Goal: Task Accomplishment & Management: Complete application form

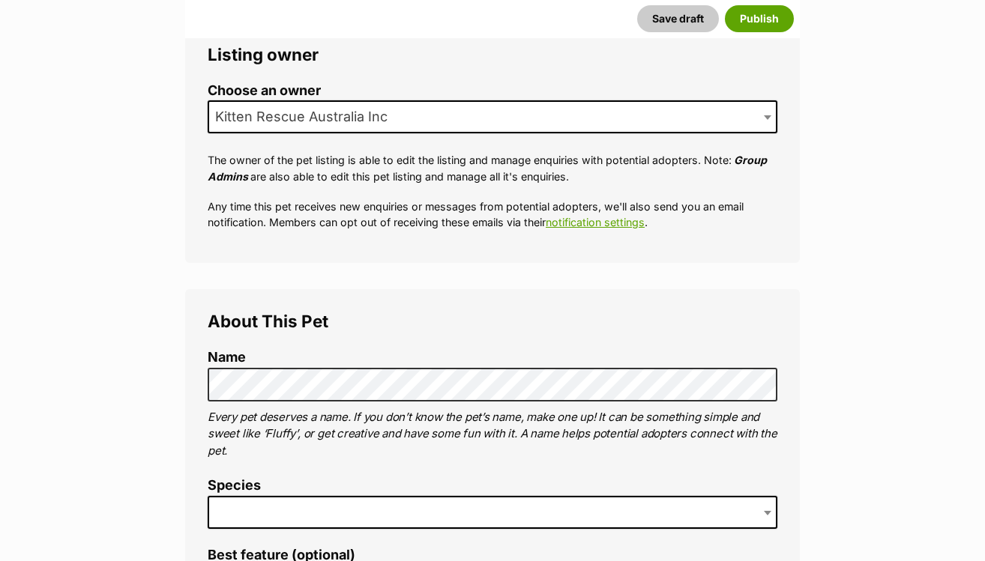
scroll to position [332, 0]
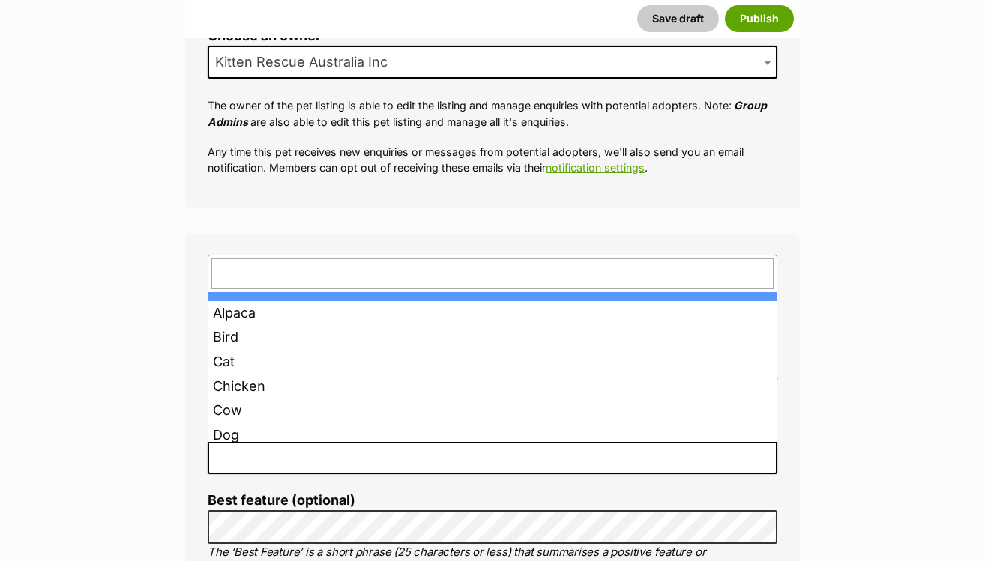
click at [327, 461] on span at bounding box center [492, 457] width 569 height 33
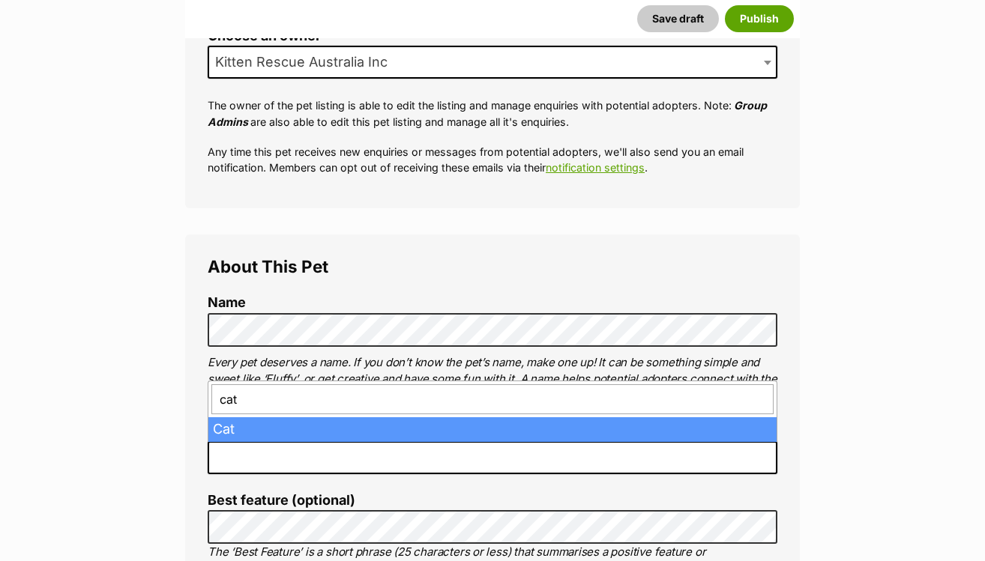
type input "cat"
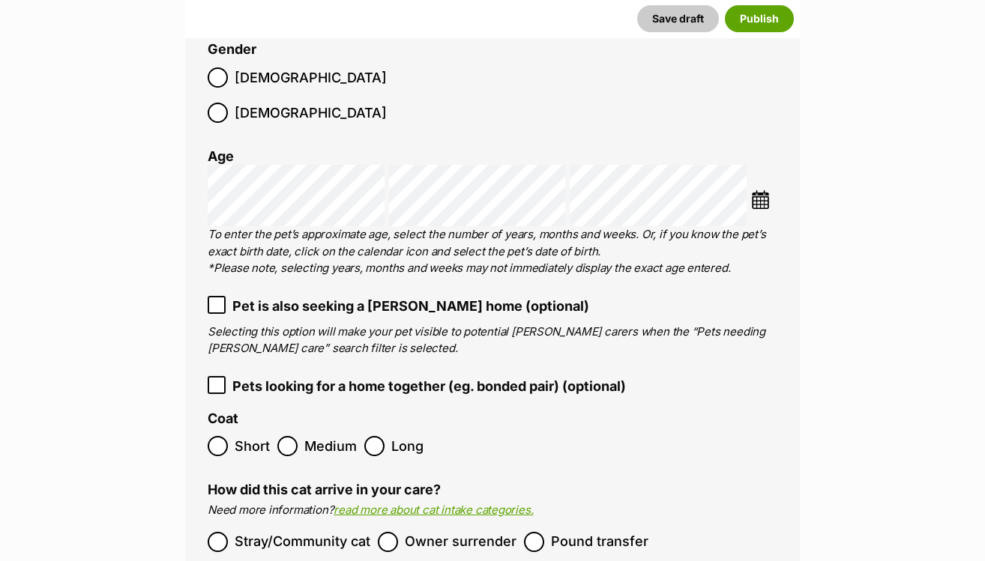
scroll to position [1705, 0]
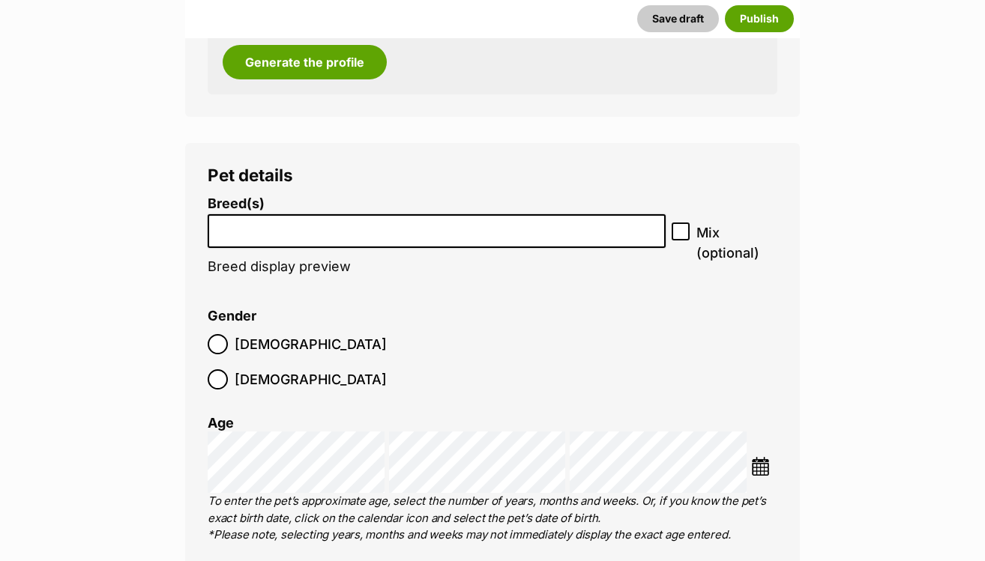
click at [285, 228] on input "search" at bounding box center [436, 228] width 447 height 16
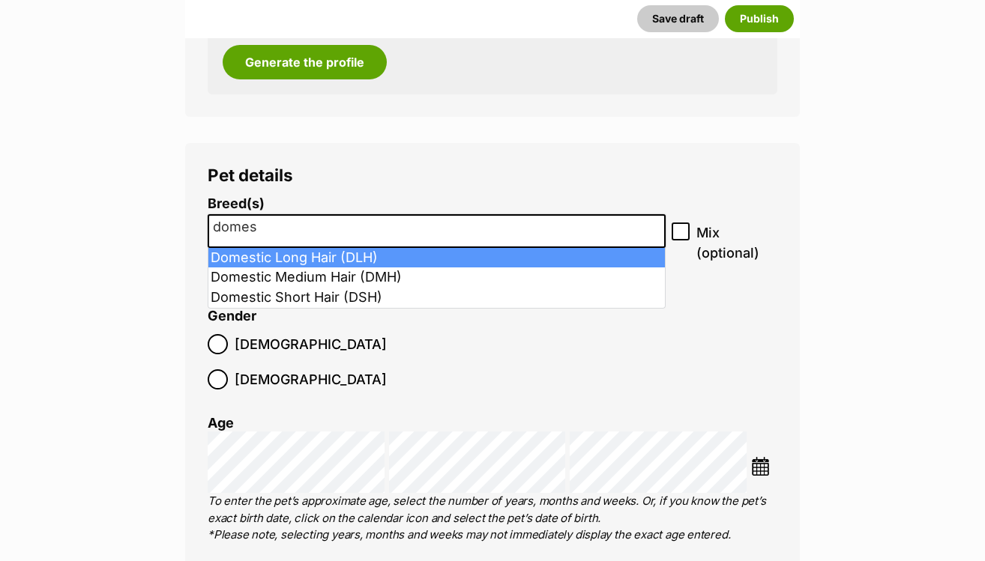
type input "domes"
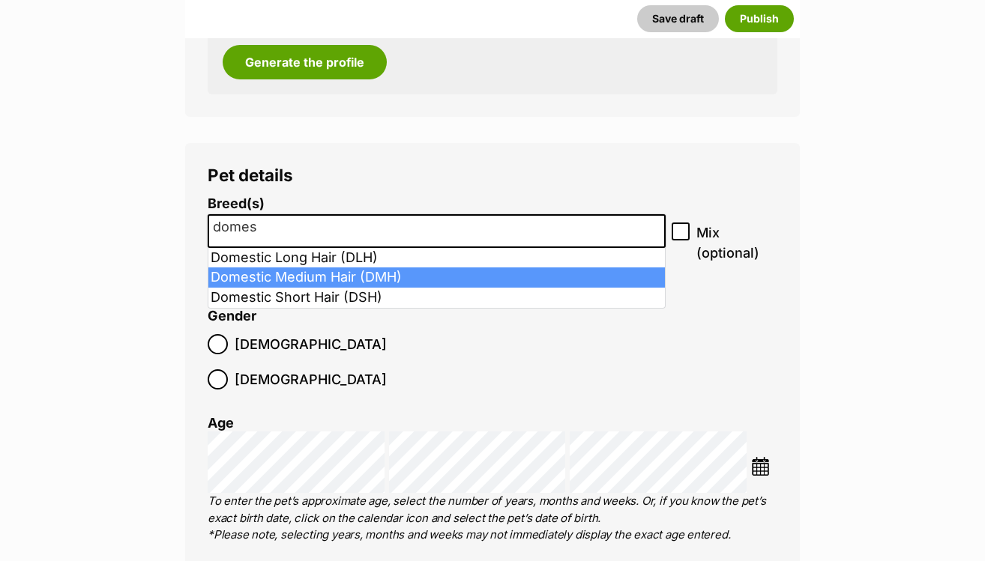
select select "252101"
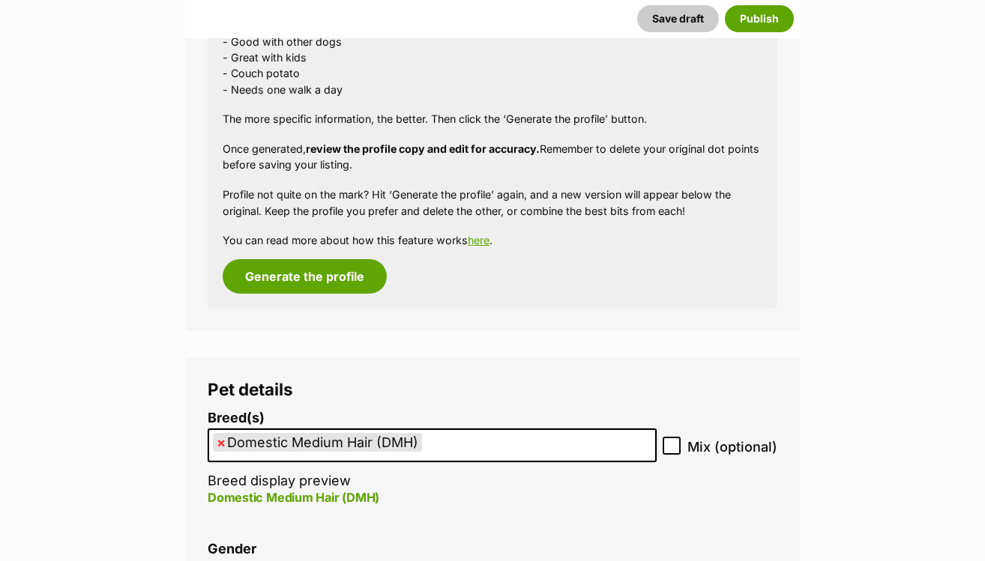
scroll to position [1770, 0]
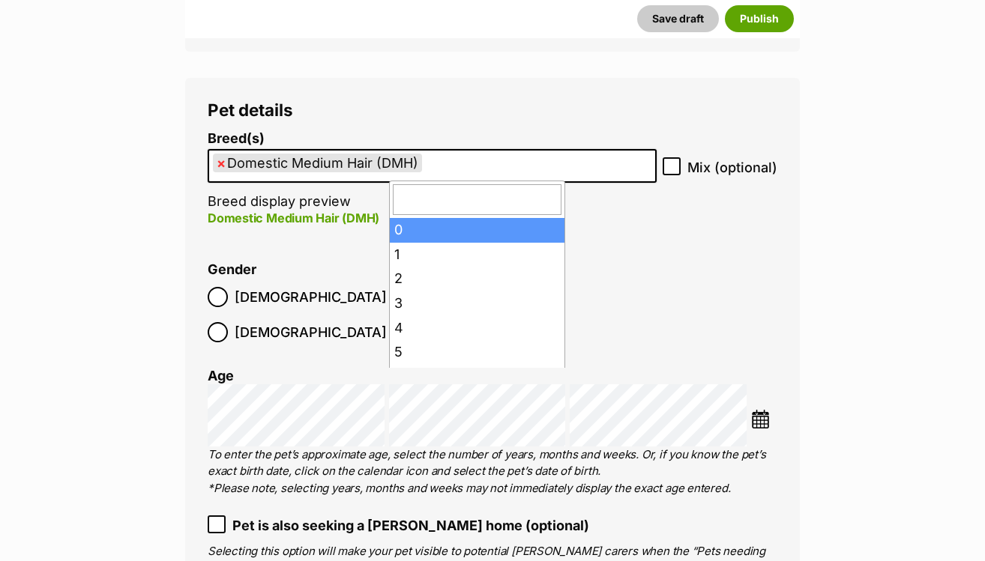
type input "8"
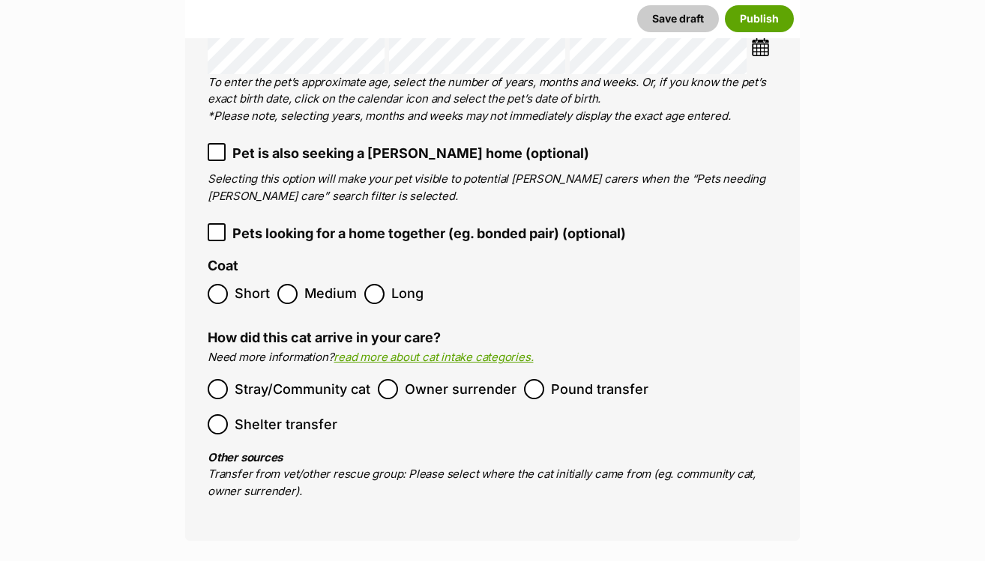
click at [257, 379] on span "Stray/Community cat" at bounding box center [303, 389] width 136 height 20
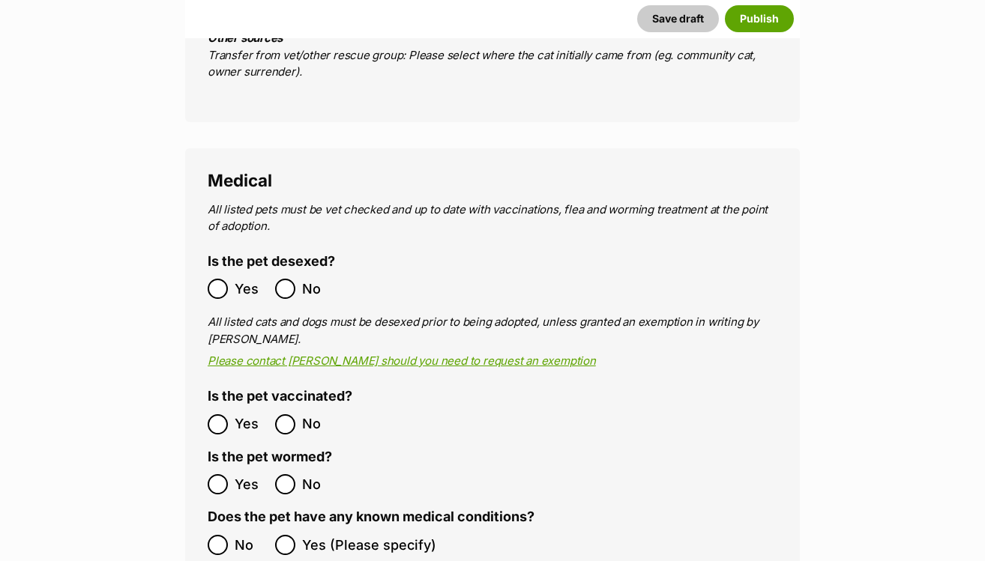
scroll to position [2658, 0]
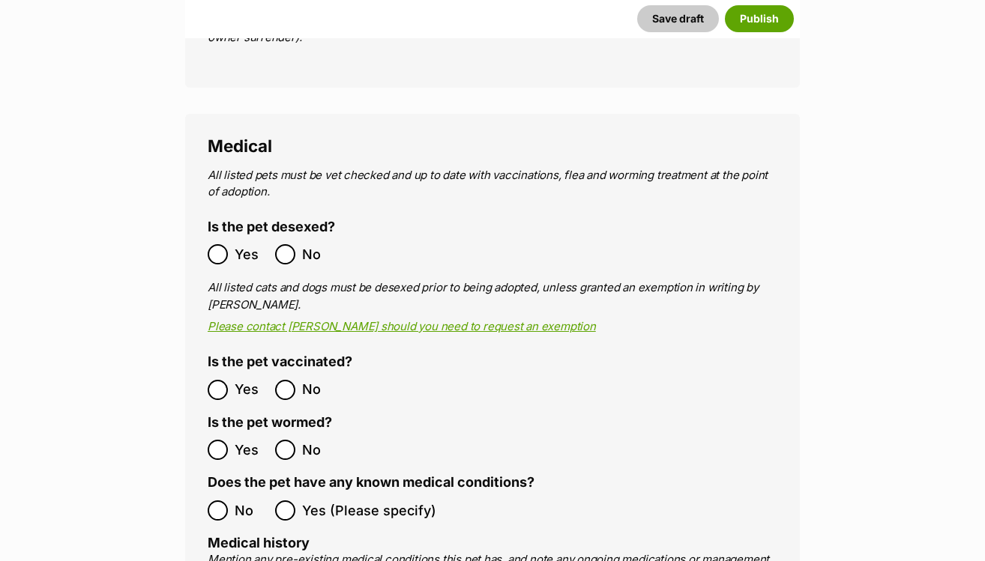
click at [217, 237] on ol "Yes No" at bounding box center [350, 254] width 285 height 35
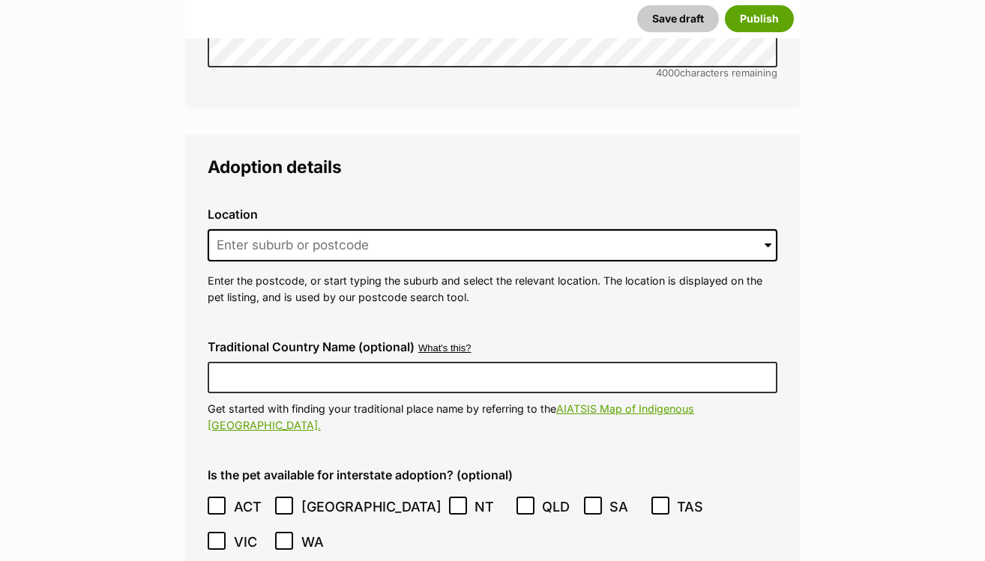
scroll to position [3560, 0]
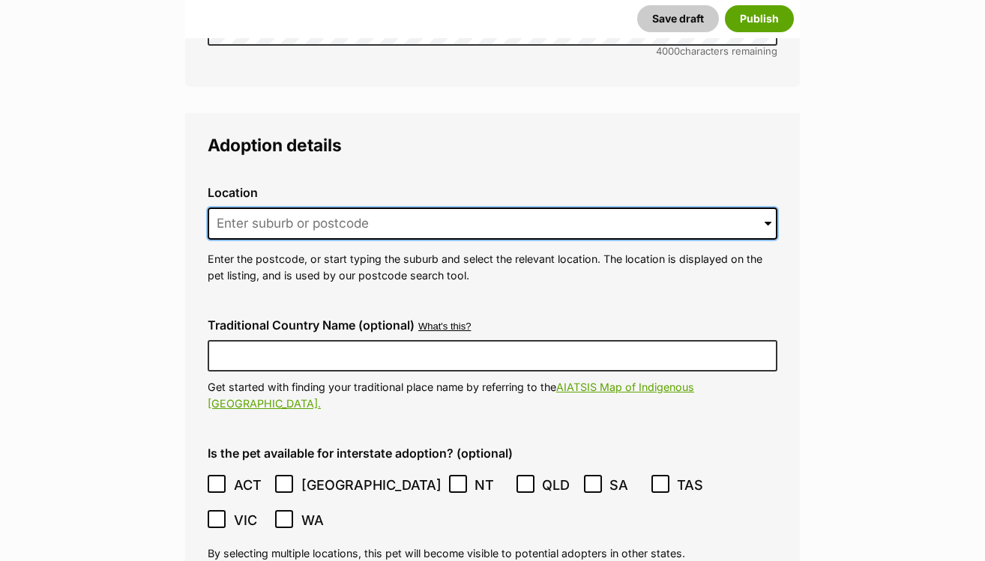
click at [280, 208] on input at bounding box center [492, 224] width 569 height 33
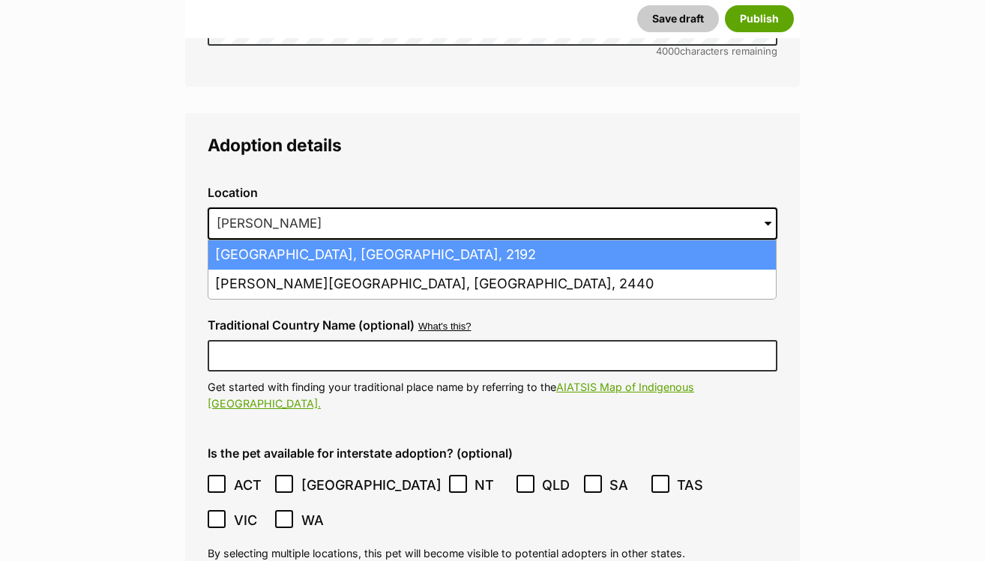
click at [303, 241] on li "Belmore, New South Wales, 2192" at bounding box center [491, 255] width 567 height 29
type input "Belmore, New South Wales, 2192"
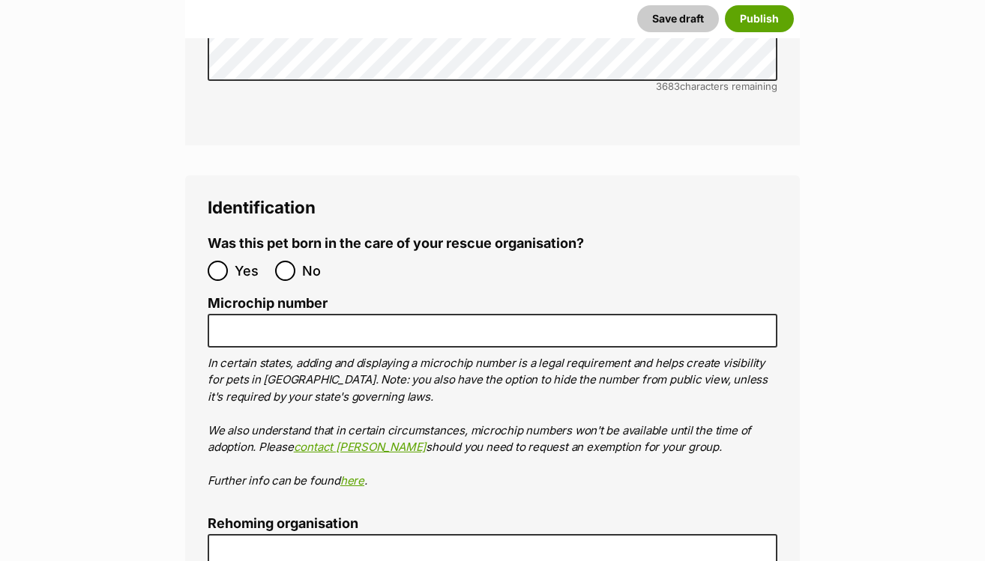
scroll to position [4941, 0]
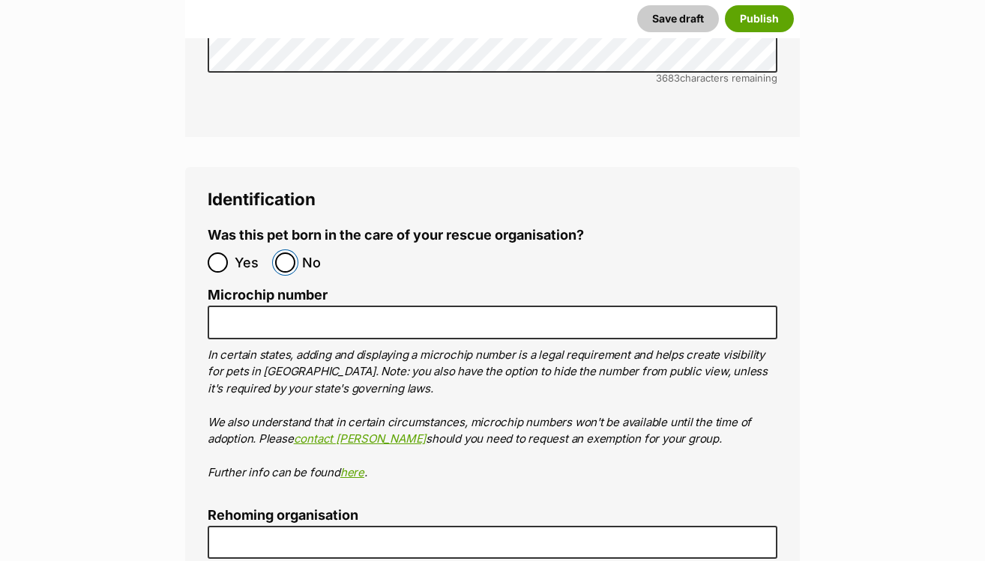
click at [289, 253] on input "No" at bounding box center [285, 263] width 20 height 20
radio input "true"
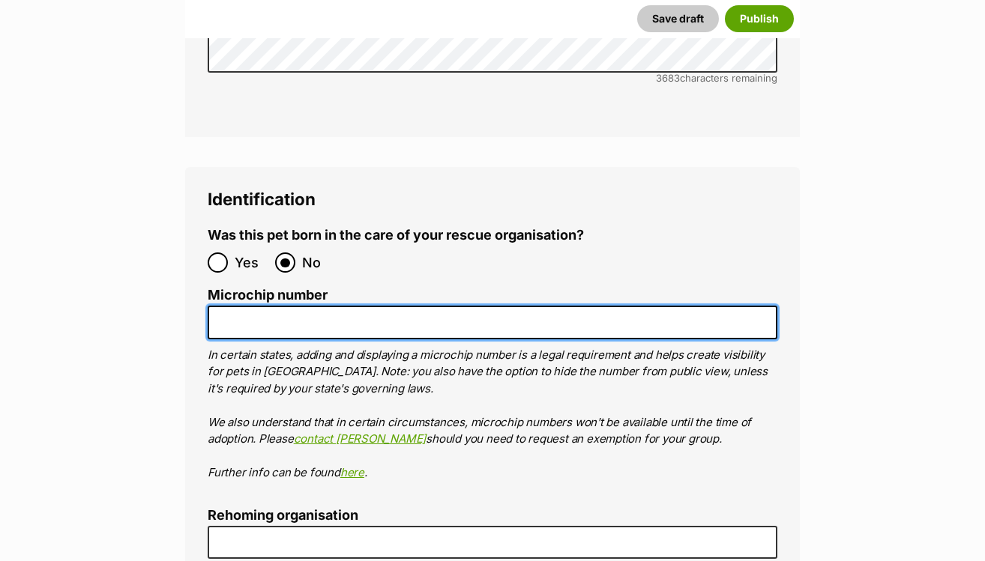
click at [269, 306] on input "Microchip number" at bounding box center [492, 323] width 569 height 34
paste input "991003002886992"
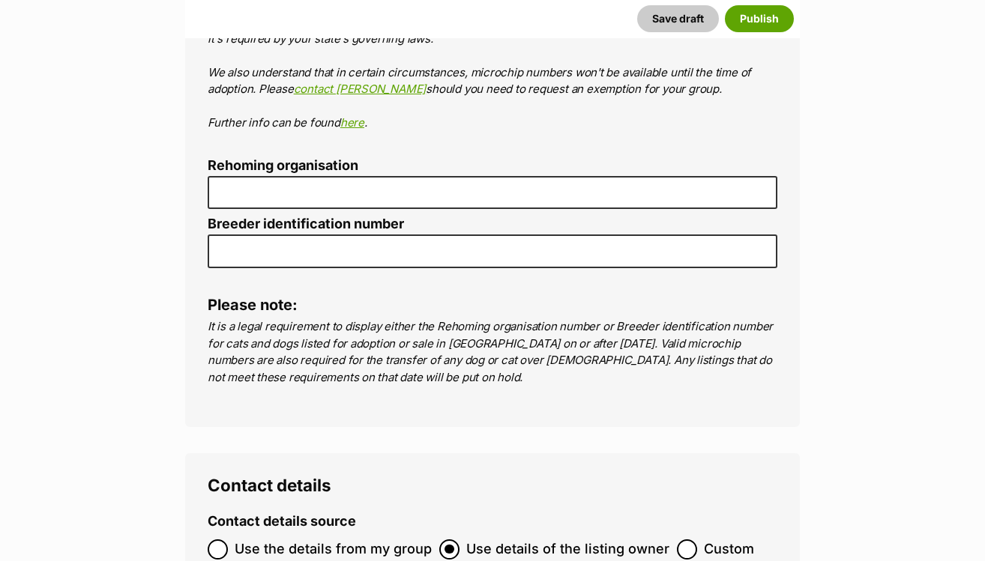
scroll to position [5727, 0]
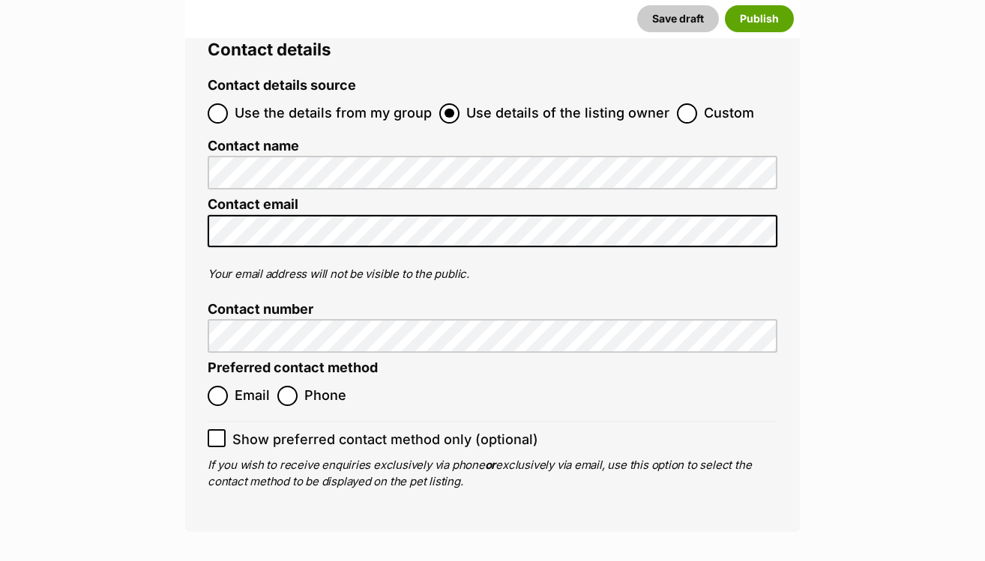
type input "991003002886992"
click at [282, 386] on input "Phone" at bounding box center [287, 396] width 20 height 20
radio input "true"
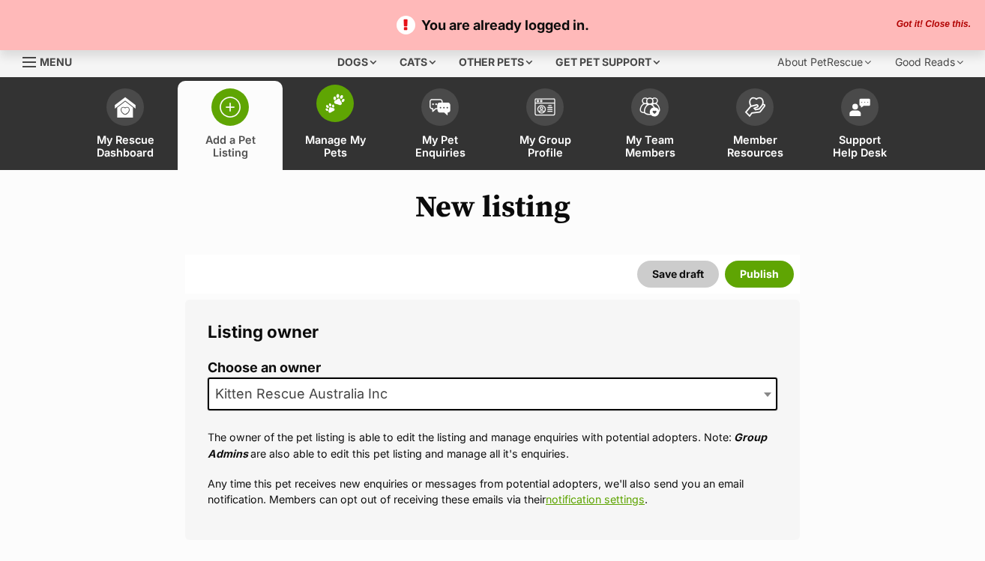
click at [343, 125] on link "Manage My Pets" at bounding box center [334, 125] width 105 height 89
click at [331, 126] on link "Manage My Pets" at bounding box center [334, 125] width 105 height 89
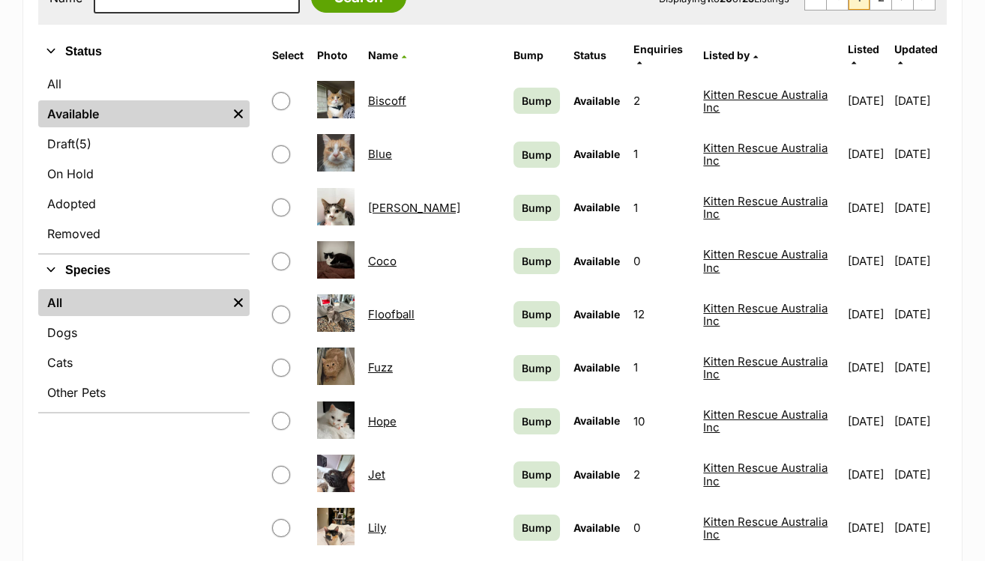
scroll to position [342, 0]
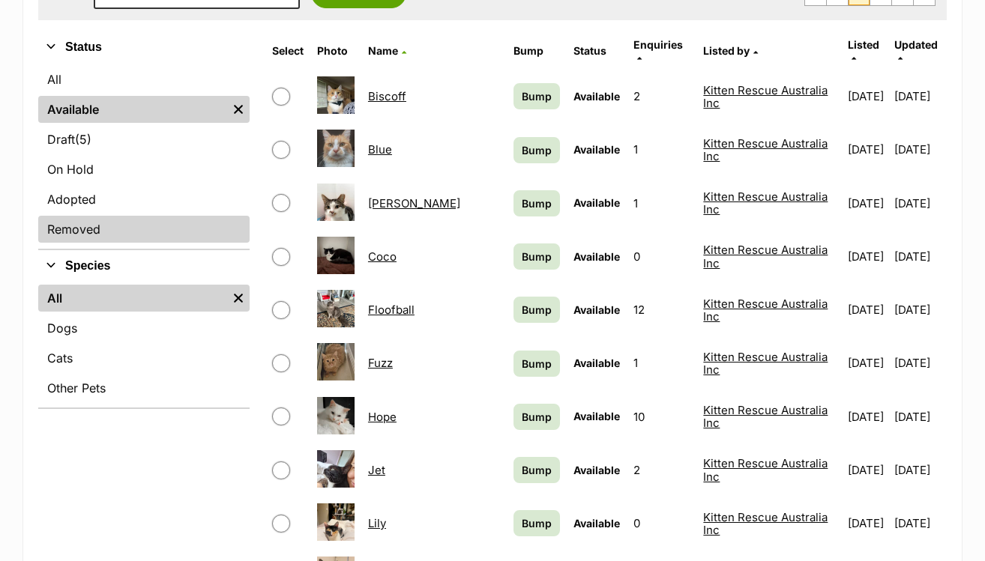
click at [130, 235] on link "Removed" at bounding box center [143, 229] width 211 height 27
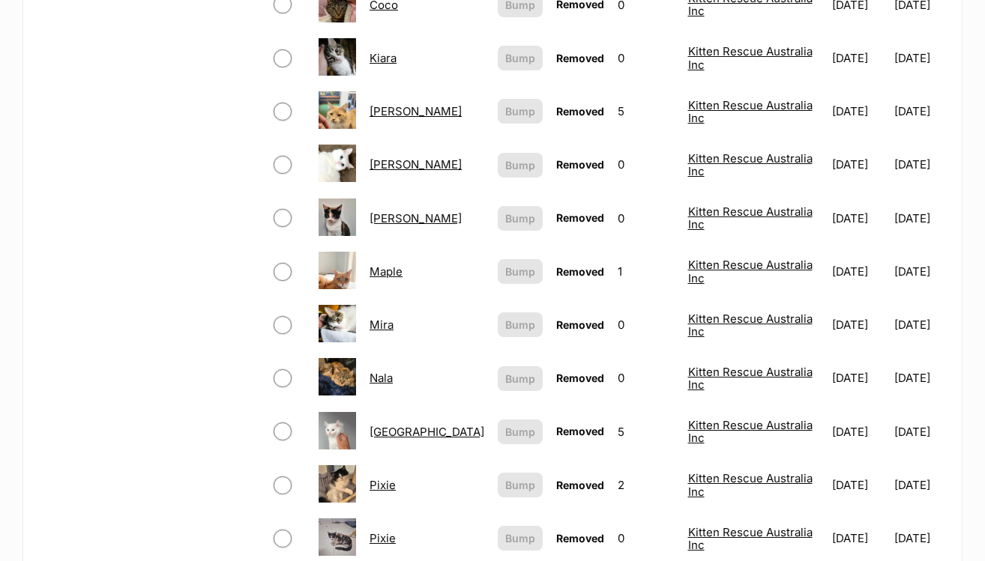
scroll to position [758, 0]
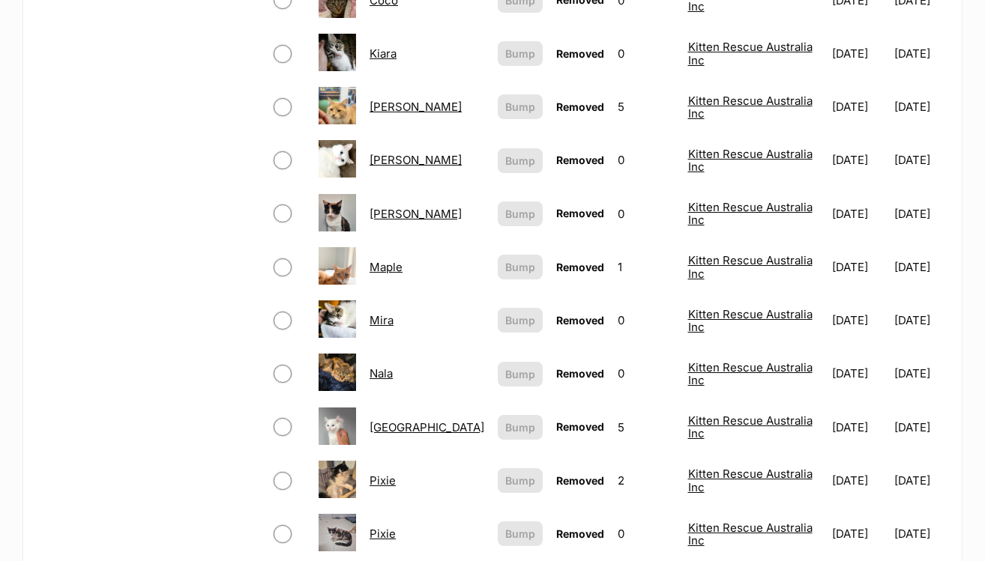
click at [354, 323] on img at bounding box center [336, 318] width 37 height 37
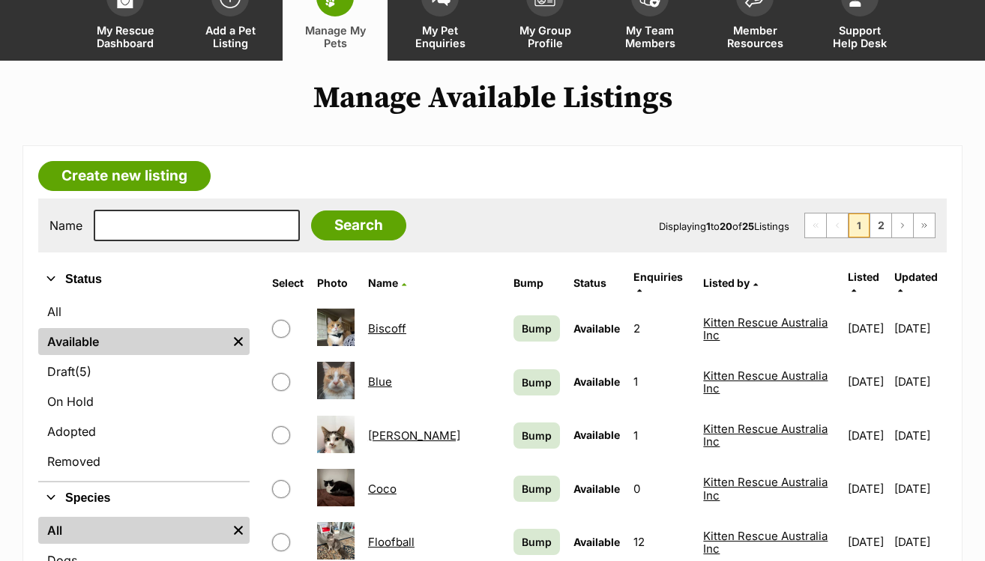
scroll to position [146, 0]
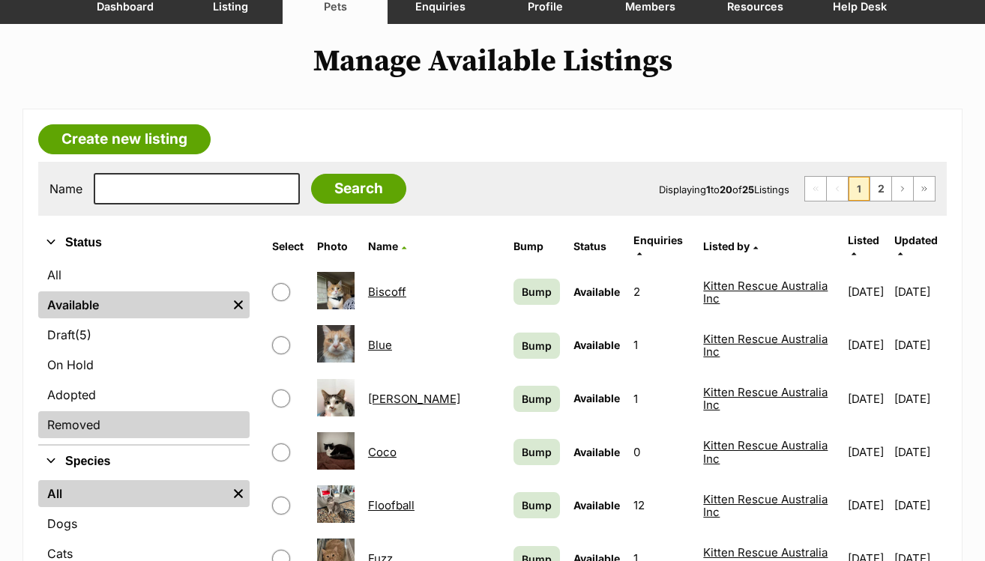
click at [151, 425] on link "Removed" at bounding box center [143, 424] width 211 height 27
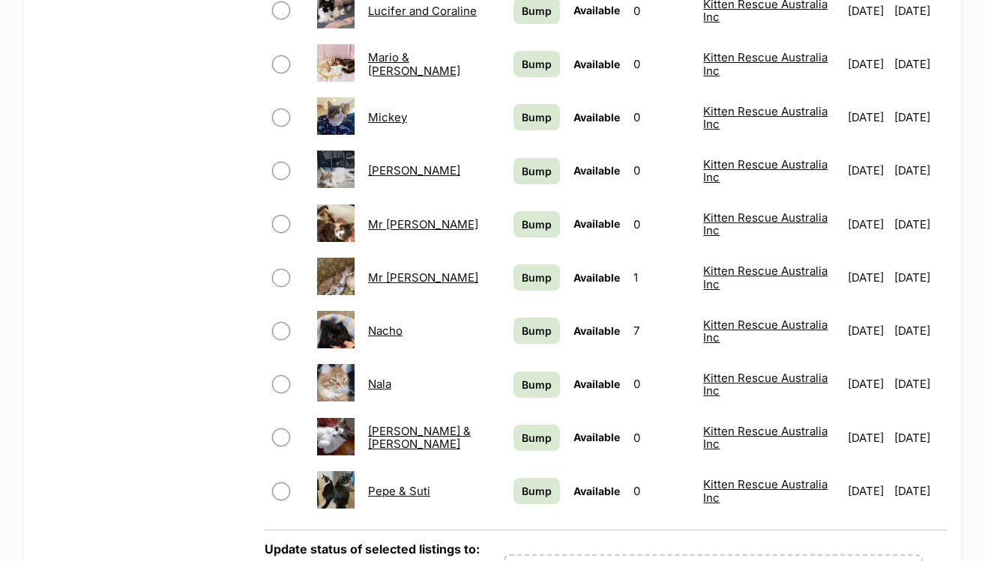
scroll to position [764, 0]
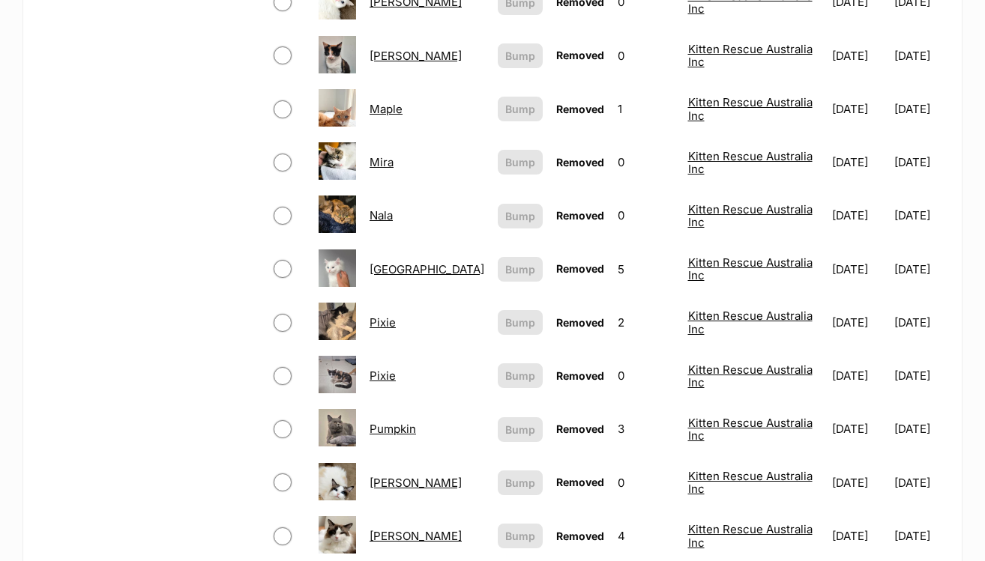
scroll to position [604, 0]
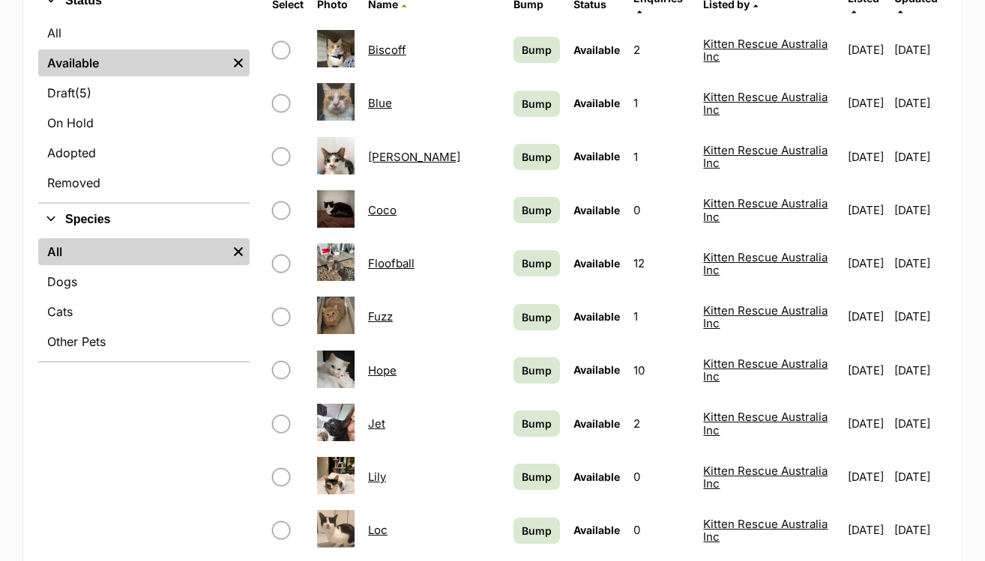
scroll to position [354, 0]
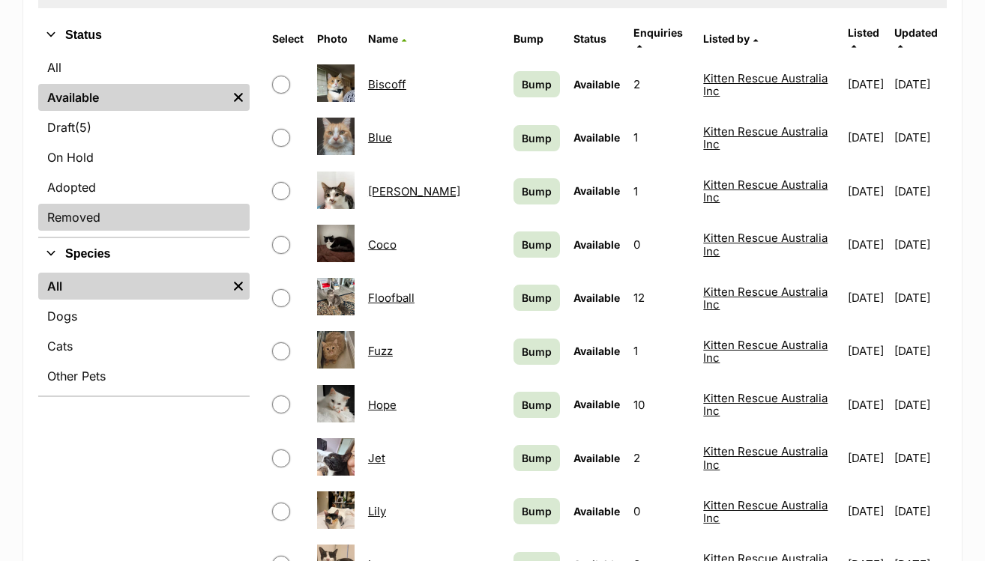
click at [113, 215] on link "Removed" at bounding box center [143, 217] width 211 height 27
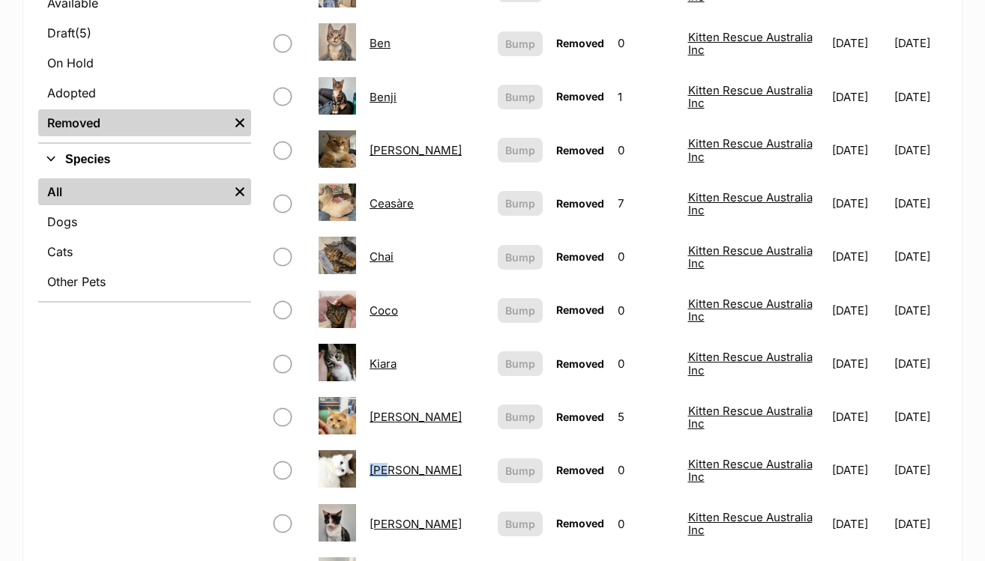
scroll to position [444, 0]
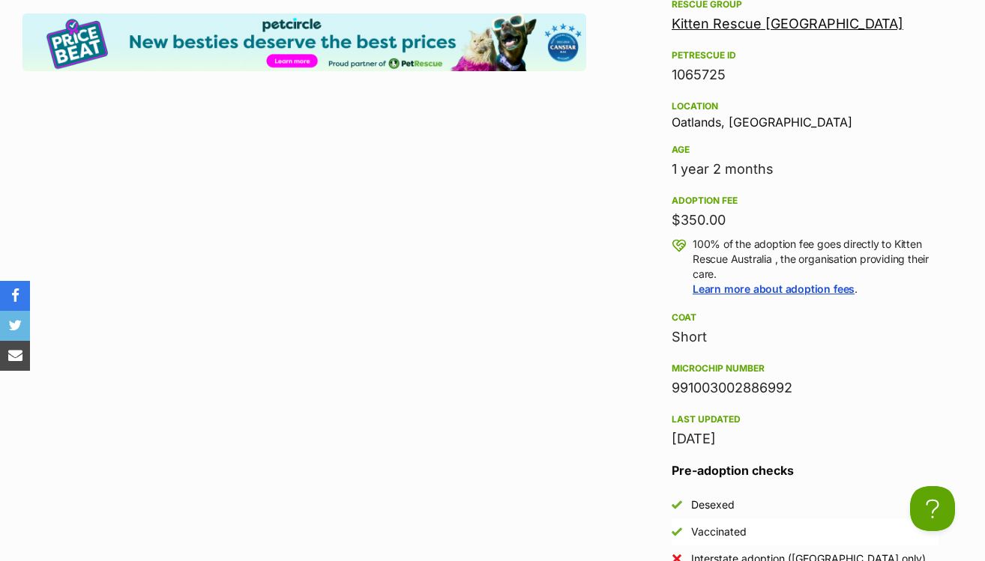
scroll to position [1532, 0]
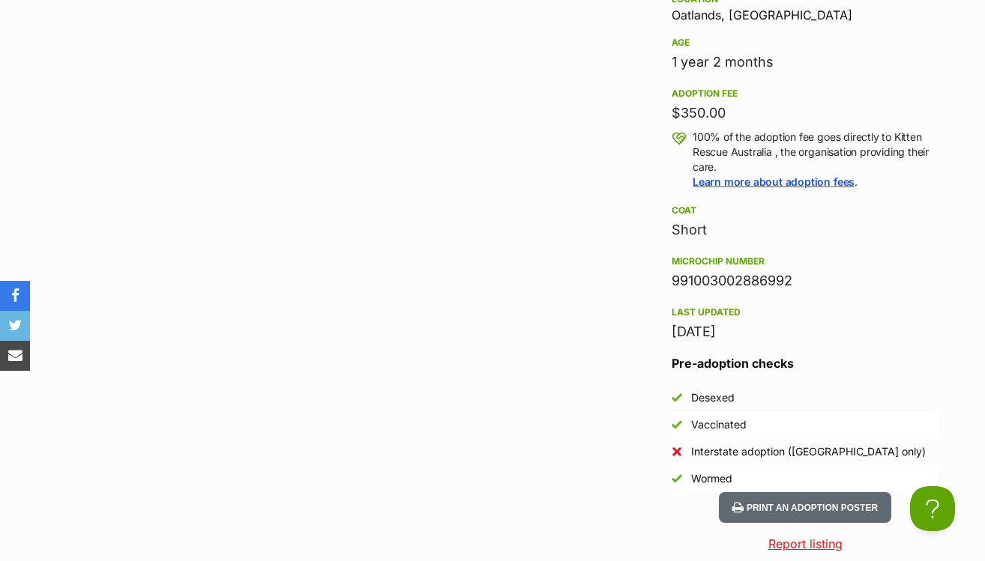
click at [827, 272] on div "991003002886992" at bounding box center [804, 280] width 267 height 21
drag, startPoint x: 811, startPoint y: 288, endPoint x: 628, endPoint y: 288, distance: 183.6
click at [628, 288] on div "Advertisement Adoption information I've been adopted! This pet is no longer ava…" at bounding box center [492, 562] width 940 height 1579
copy div "991003002886992"
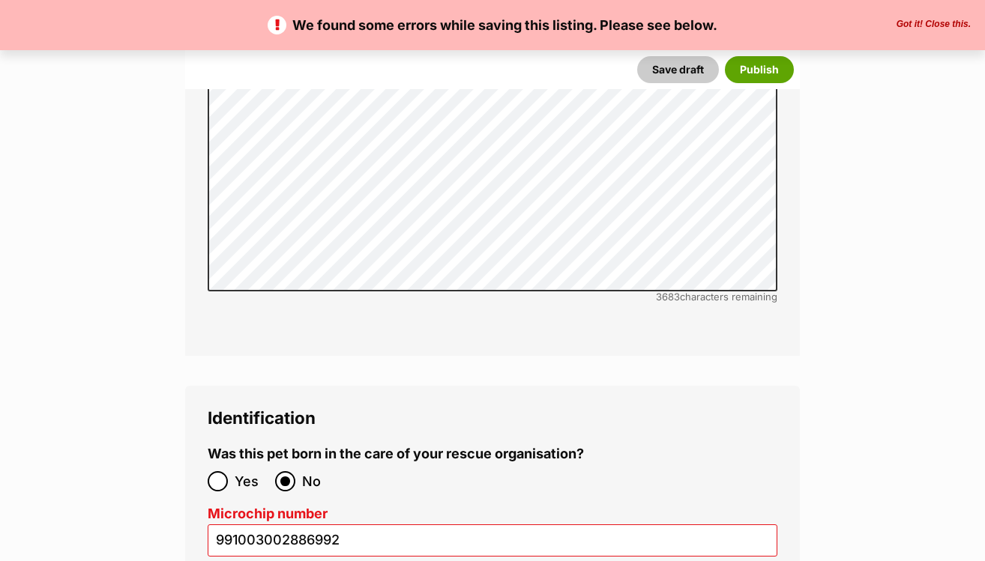
scroll to position [4895, 0]
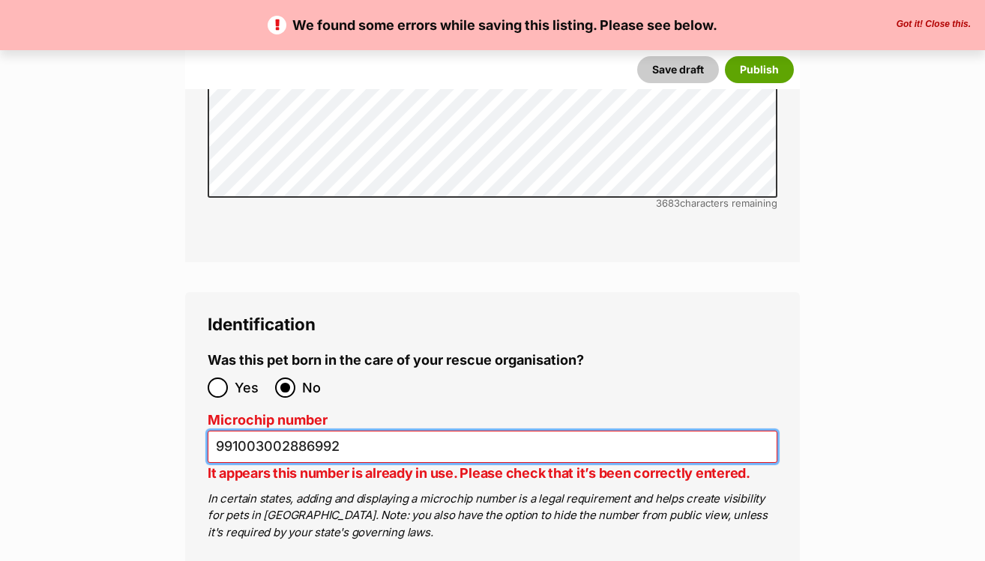
click at [266, 431] on input "991003002886992" at bounding box center [492, 447] width 569 height 32
paste input "5301000641632"
type input "953010006416322"
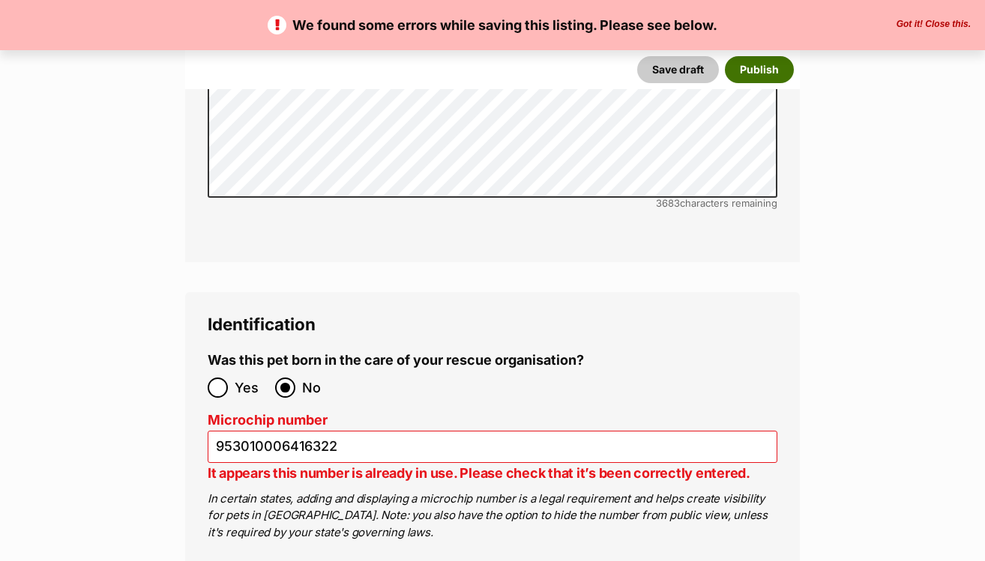
click at [760, 67] on button "Publish" at bounding box center [759, 69] width 69 height 27
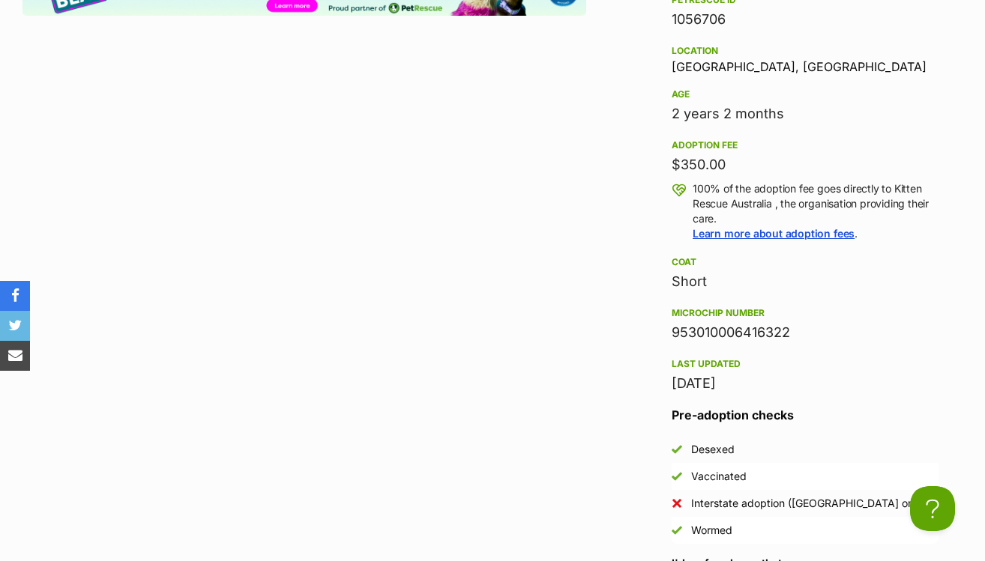
scroll to position [1492, 0]
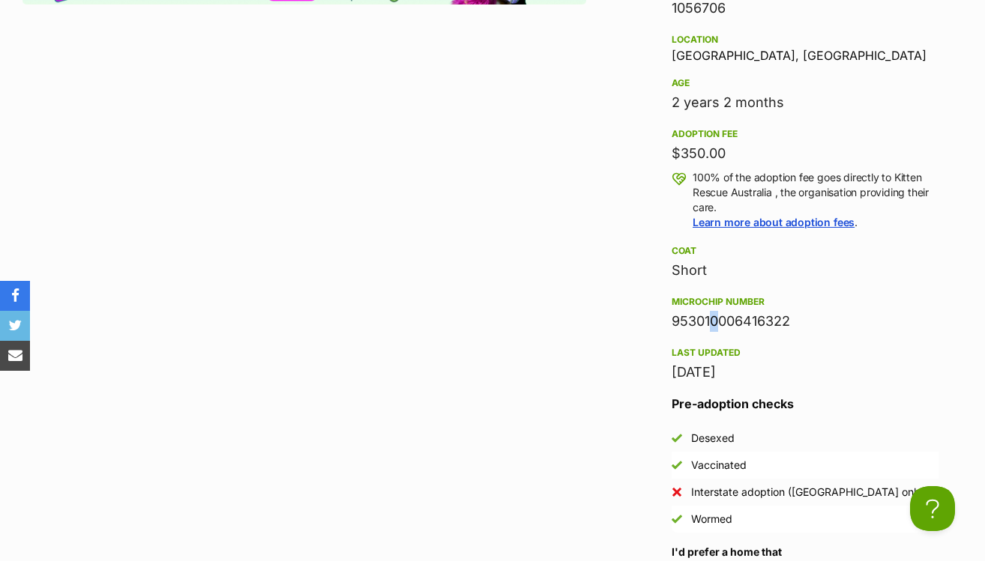
click at [707, 318] on div "953010006416322" at bounding box center [804, 321] width 267 height 21
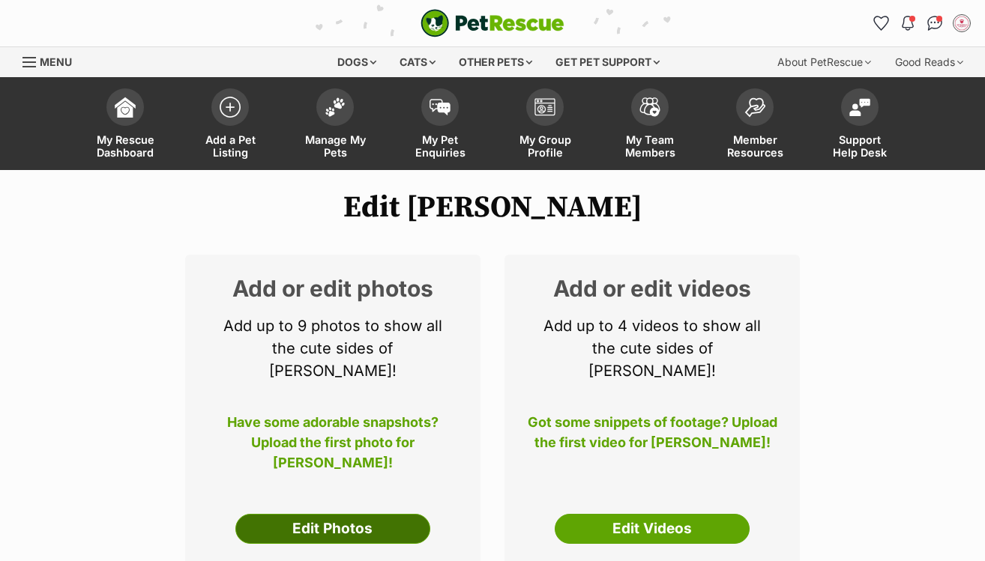
click at [338, 514] on link "Edit Photos" at bounding box center [332, 529] width 195 height 30
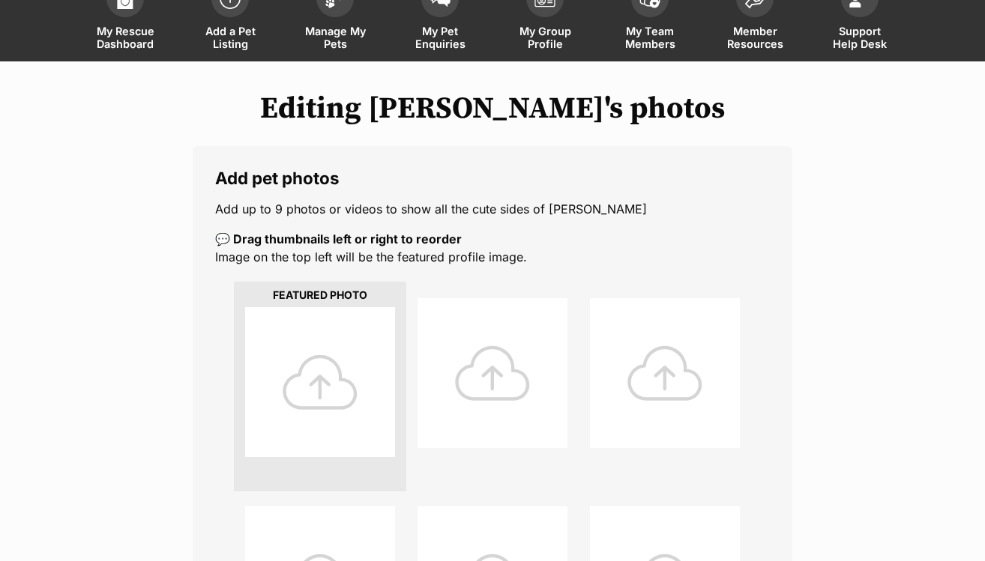
scroll to position [241, 0]
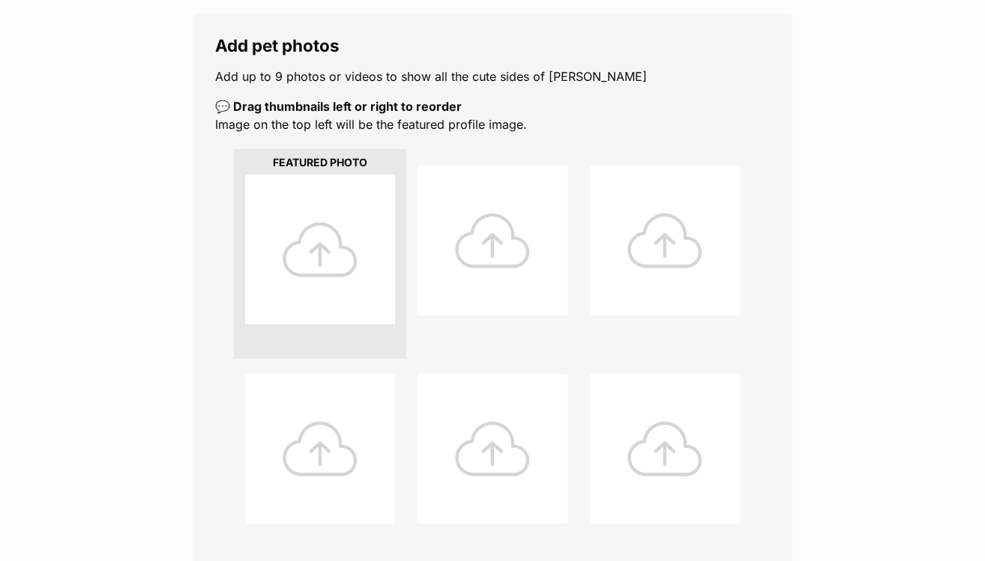
click at [330, 259] on div at bounding box center [320, 250] width 150 height 150
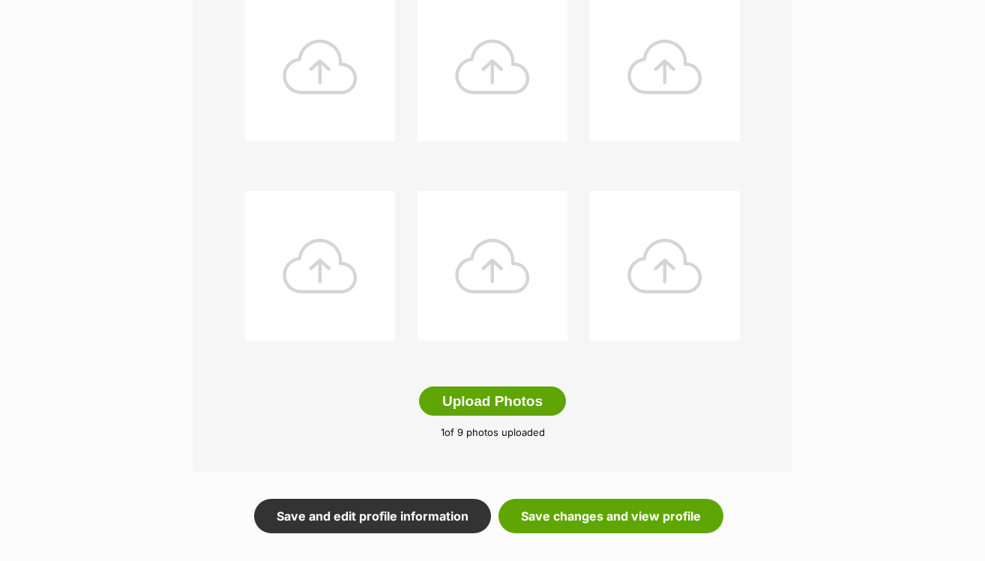
scroll to position [642, 0]
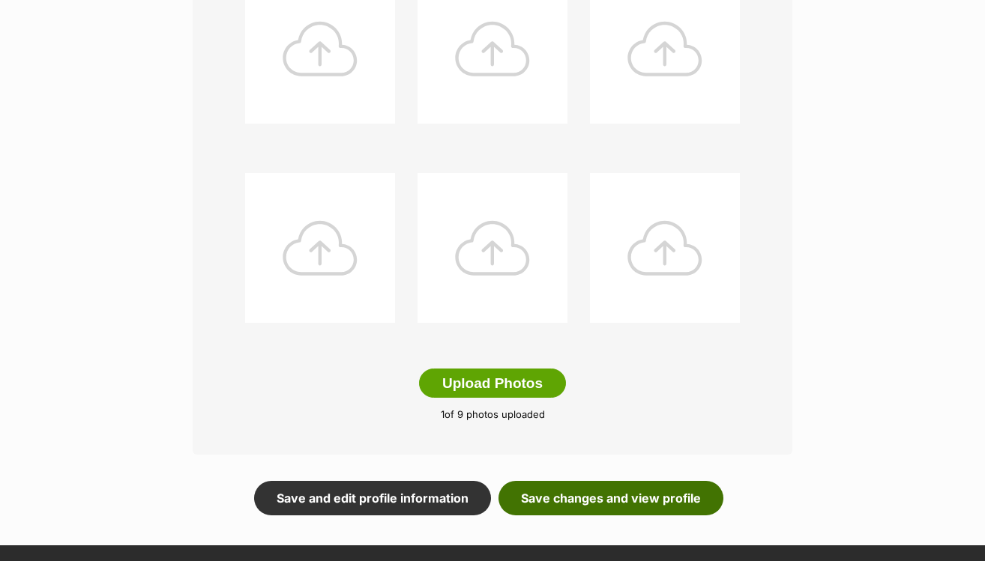
click at [572, 501] on link "Save changes and view profile" at bounding box center [610, 498] width 225 height 34
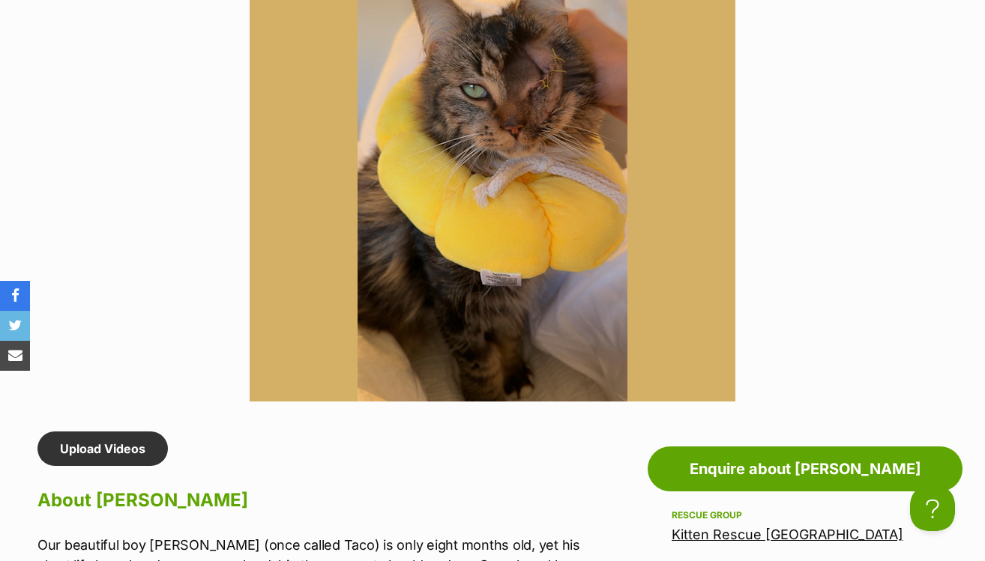
scroll to position [791, 0]
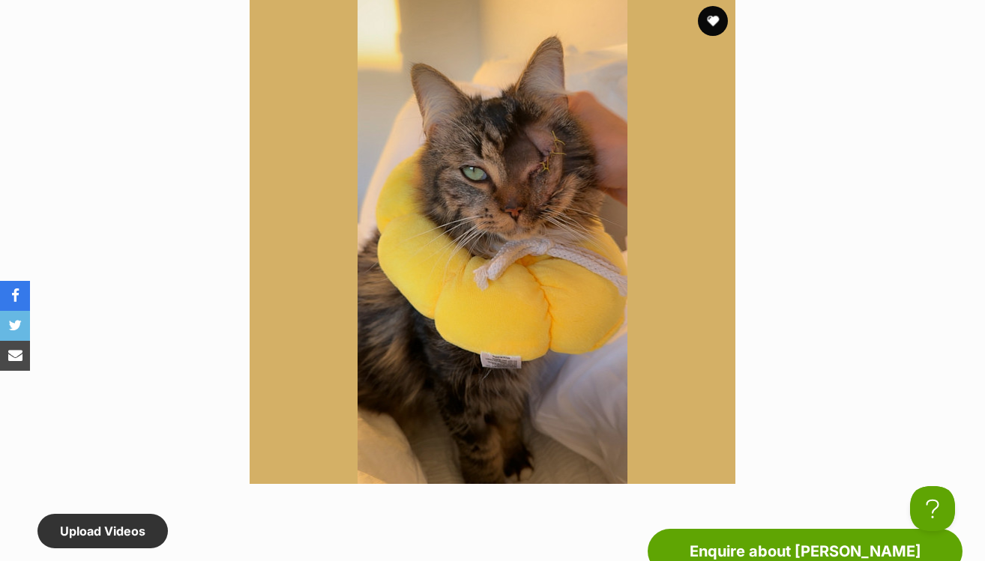
click at [117, 523] on link "Upload Videos" at bounding box center [102, 531] width 130 height 34
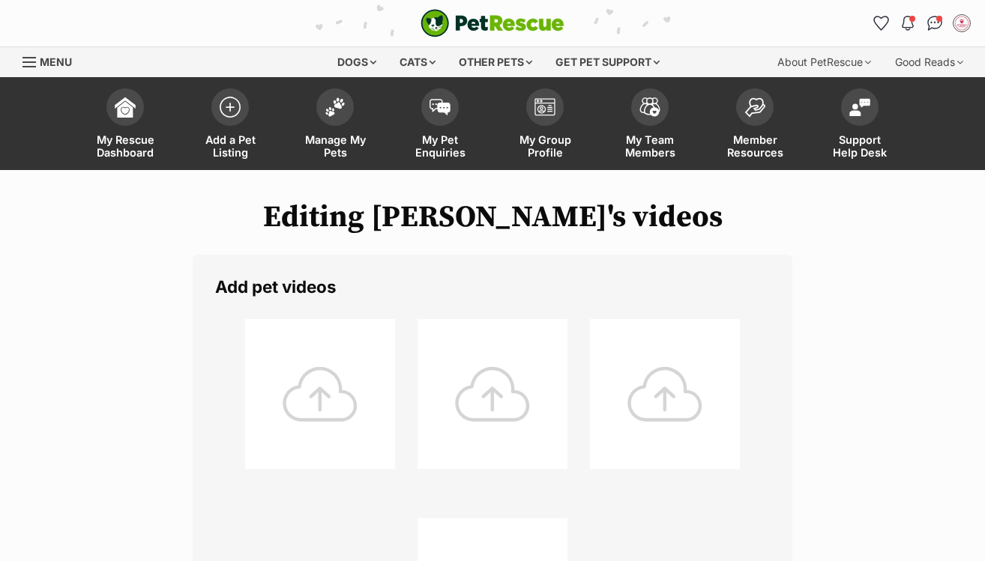
click at [337, 384] on div at bounding box center [320, 394] width 150 height 150
click at [329, 383] on div at bounding box center [320, 394] width 150 height 150
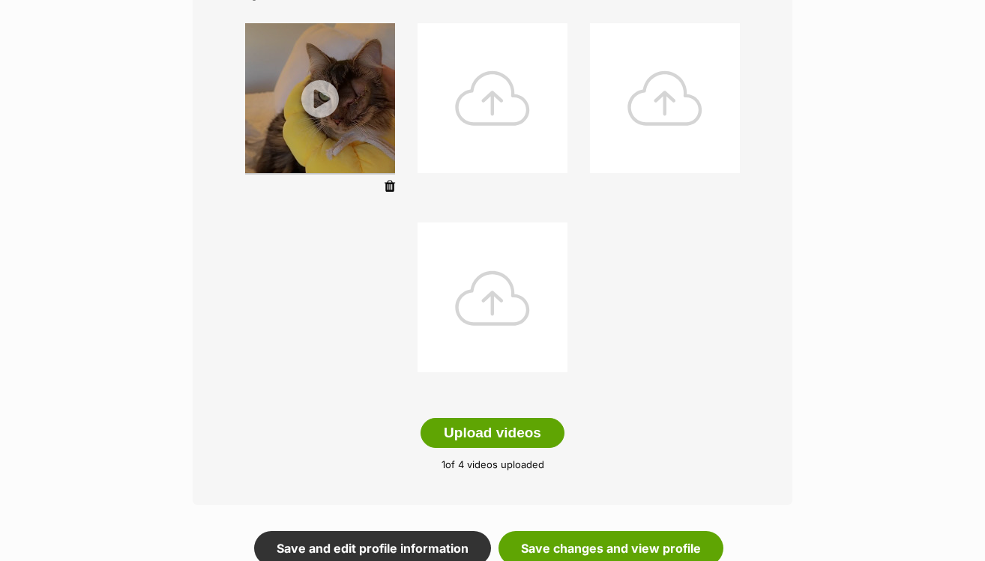
scroll to position [354, 0]
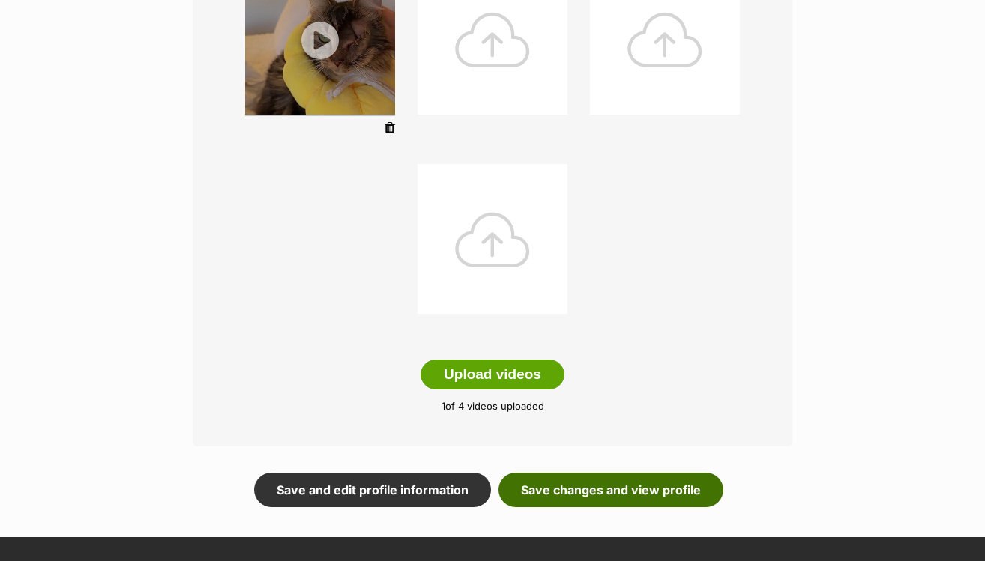
click at [652, 489] on link "Save changes and view profile" at bounding box center [610, 490] width 225 height 34
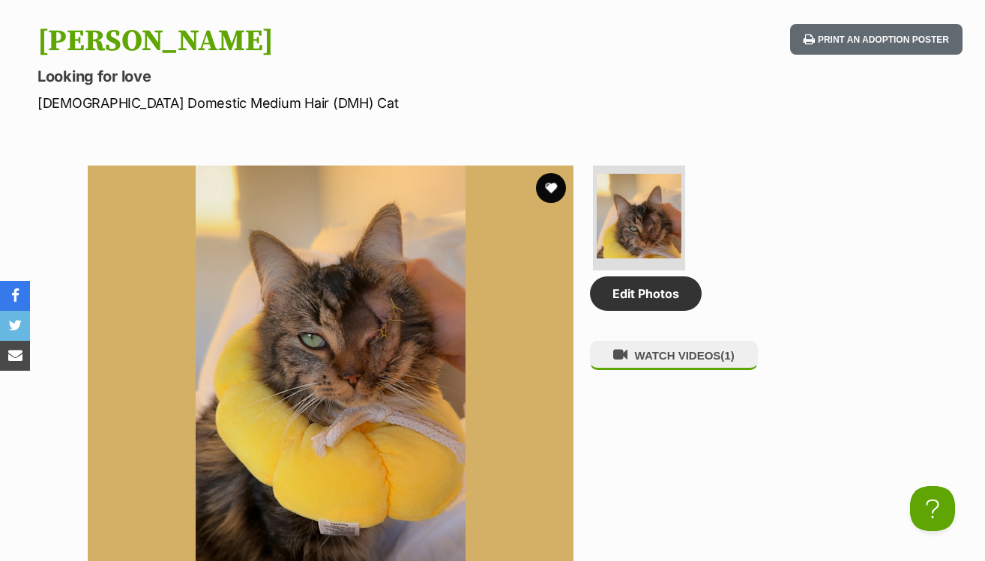
scroll to position [623, 0]
